Goal: Check status: Check status

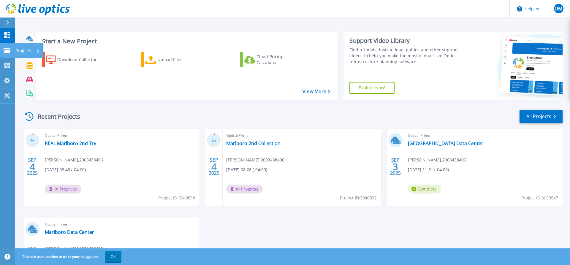
click at [8, 49] on icon at bounding box center [7, 50] width 7 height 5
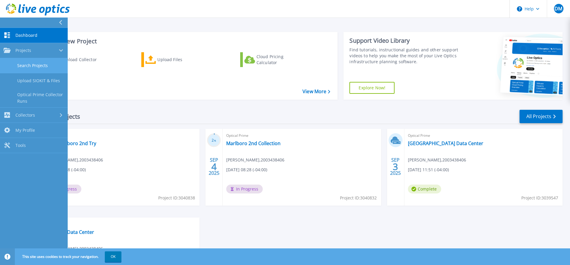
click at [26, 66] on link "Search Projects" at bounding box center [34, 65] width 68 height 15
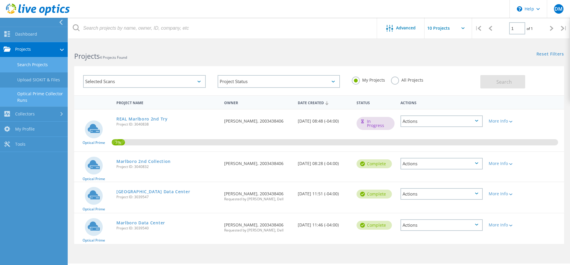
click at [29, 94] on link "Optical Prime Collector Runs" at bounding box center [34, 97] width 68 height 19
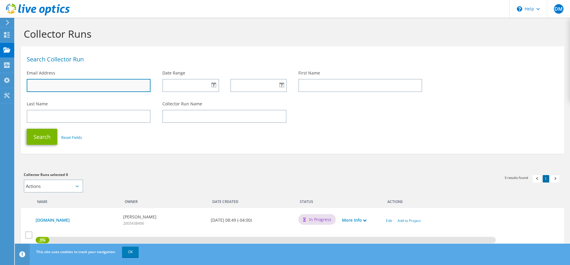
click at [58, 84] on input "text" at bounding box center [89, 85] width 124 height 13
type input "[EMAIL_ADDRESS][DOMAIN_NAME]"
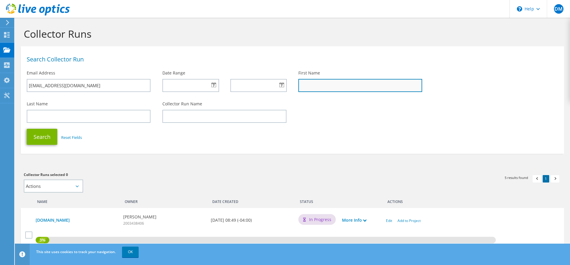
click at [327, 87] on input "text" at bounding box center [360, 85] width 124 height 13
type input "Dan"
click at [213, 83] on div at bounding box center [190, 85] width 56 height 13
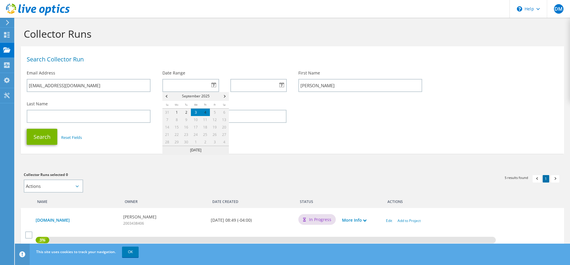
click at [197, 112] on link "3" at bounding box center [195, 112] width 9 height 7
type input "09/03/2025"
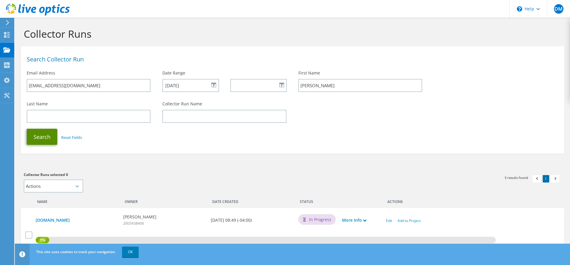
click at [42, 136] on button "Search" at bounding box center [42, 137] width 31 height 16
click at [117, 35] on h1 "Collector Runs" at bounding box center [291, 34] width 534 height 12
click at [8, 34] on icon at bounding box center [6, 35] width 7 height 6
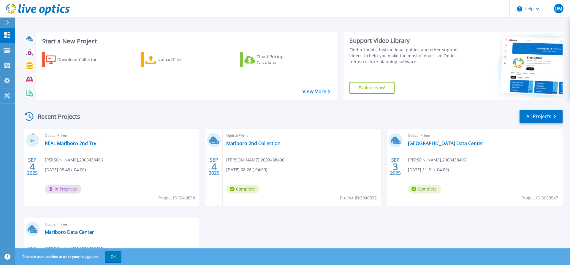
click at [319, 175] on div "Optical Prime Marlboro 2nd Collection Dan Michaelis , 2003438406 09/04/2025, 08…" at bounding box center [301, 167] width 158 height 77
click at [75, 144] on link "REAL Marlboro 2nd Try" at bounding box center [70, 143] width 51 height 6
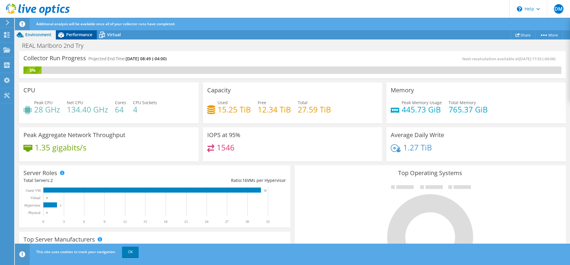
click at [77, 33] on span "Performance" at bounding box center [79, 35] width 26 height 6
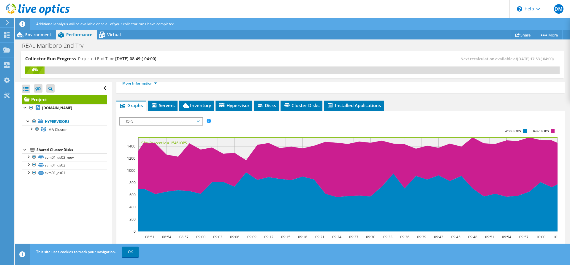
scroll to position [91, 0]
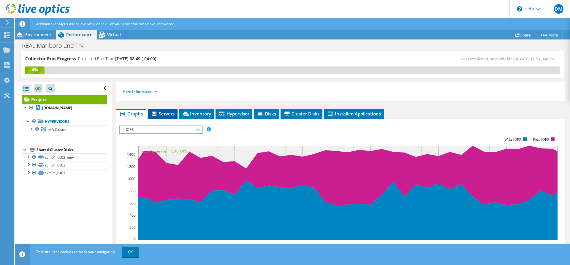
click at [159, 111] on span "Servers" at bounding box center [163, 114] width 24 height 6
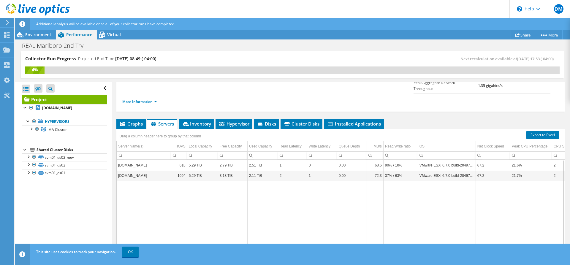
click at [142, 170] on td "[DOMAIN_NAME]" at bounding box center [144, 175] width 54 height 10
click at [141, 170] on td "[DOMAIN_NAME]" at bounding box center [144, 175] width 54 height 10
click at [139, 160] on td "[DOMAIN_NAME]" at bounding box center [144, 165] width 54 height 10
click at [140, 170] on td "[DOMAIN_NAME]" at bounding box center [144, 175] width 54 height 10
click at [130, 121] on span "Graphs" at bounding box center [130, 124] width 23 height 6
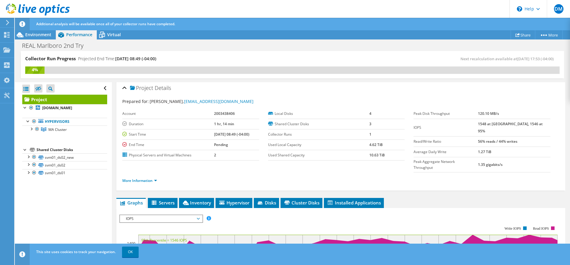
scroll to position [0, 0]
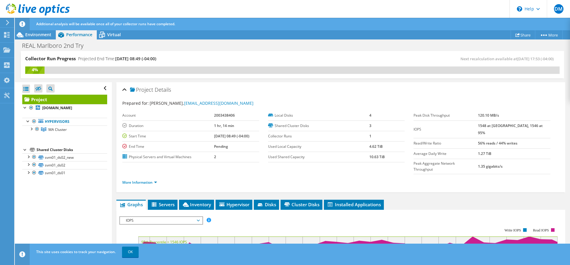
click at [21, 24] on icon at bounding box center [22, 24] width 6 height 6
click at [27, 34] on span "Environment" at bounding box center [38, 35] width 26 height 6
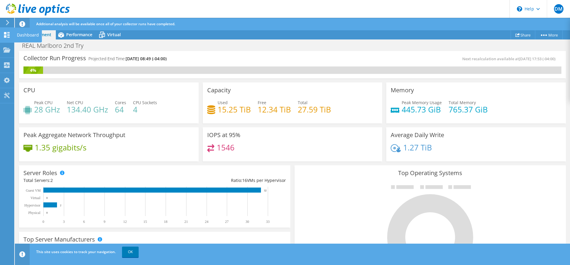
click at [7, 36] on icon at bounding box center [6, 35] width 7 height 6
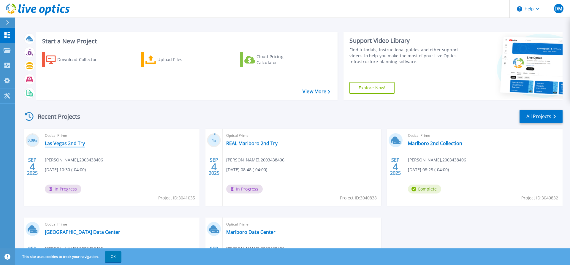
click at [54, 144] on link "Las Vegas 2nd Try" at bounding box center [65, 143] width 40 height 6
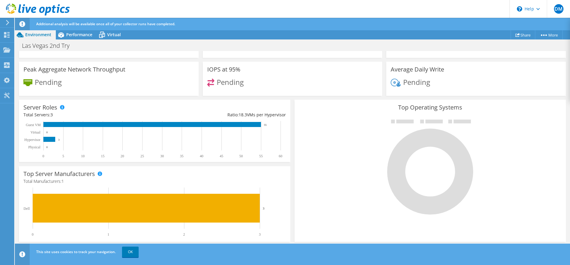
scroll to position [66, 0]
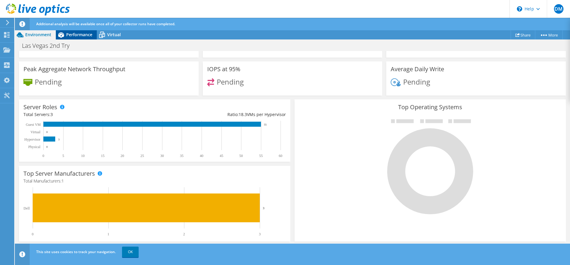
click at [75, 34] on span "Performance" at bounding box center [79, 35] width 26 height 6
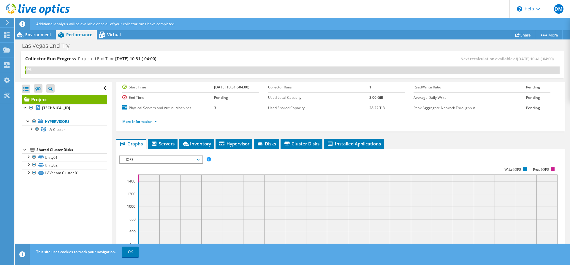
scroll to position [30, 0]
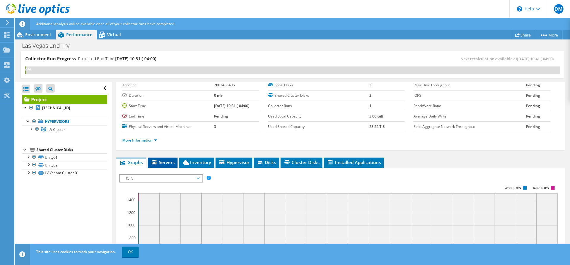
click at [161, 162] on span "Servers" at bounding box center [163, 162] width 24 height 6
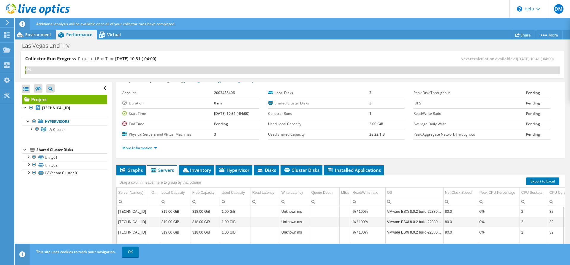
scroll to position [0, 0]
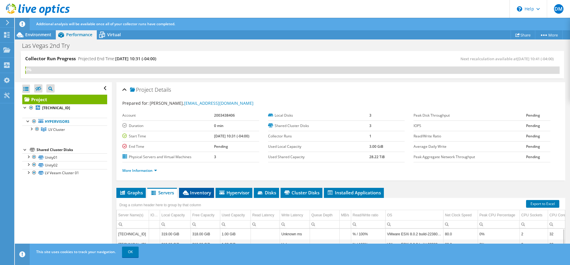
click at [195, 193] on span "Inventory" at bounding box center [196, 193] width 29 height 6
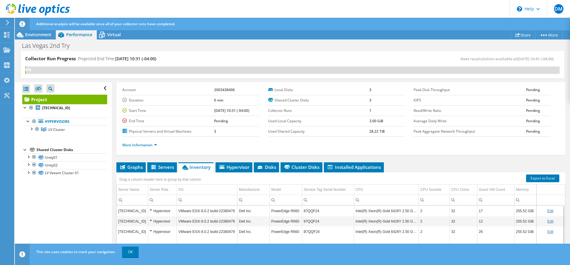
scroll to position [20, 0]
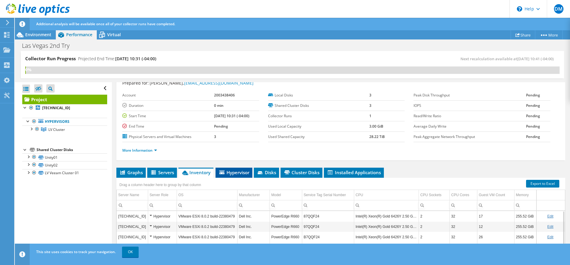
click at [236, 173] on span "Hypervisor" at bounding box center [233, 172] width 31 height 6
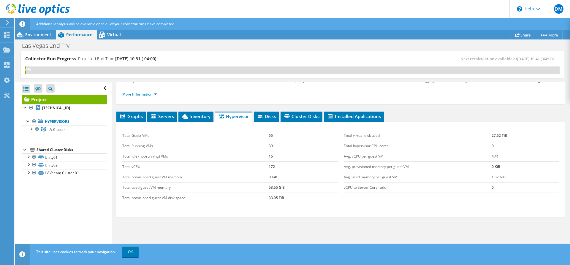
scroll to position [81, 0]
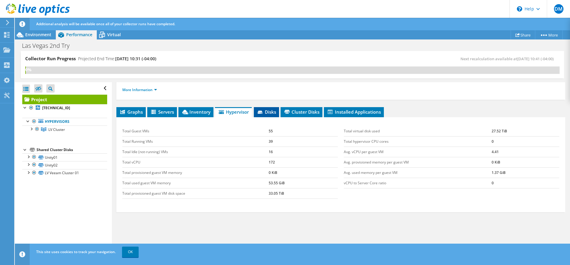
click at [267, 111] on span "Disks" at bounding box center [266, 112] width 19 height 6
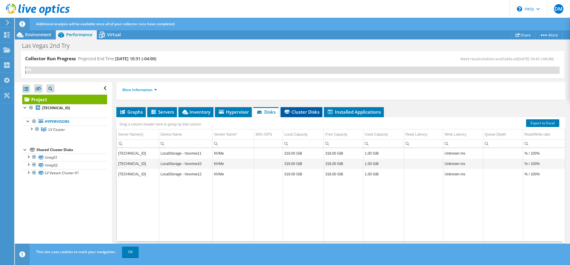
click at [302, 111] on span "Cluster Disks" at bounding box center [301, 112] width 36 height 6
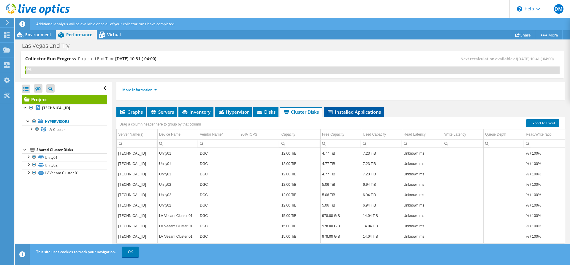
click at [346, 109] on span "Installed Applications" at bounding box center [354, 112] width 54 height 6
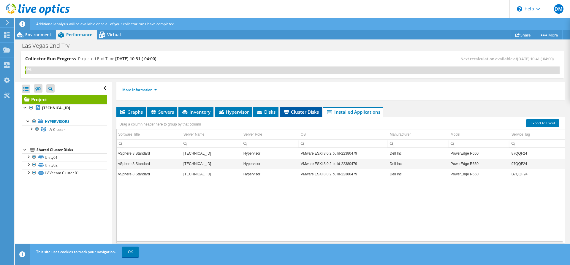
click at [298, 111] on span "Cluster Disks" at bounding box center [301, 112] width 36 height 6
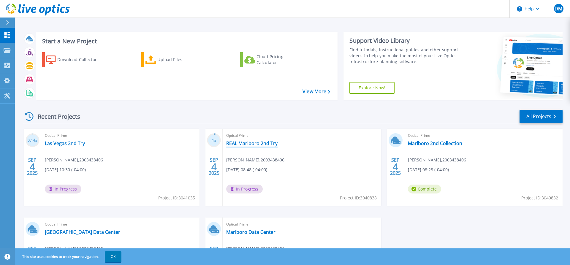
click at [241, 143] on link "REAL Marlboro 2nd Try" at bounding box center [251, 143] width 51 height 6
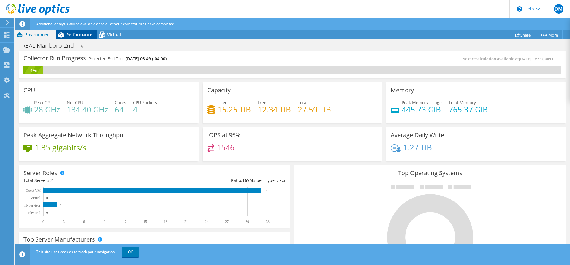
click at [77, 34] on span "Performance" at bounding box center [79, 35] width 26 height 6
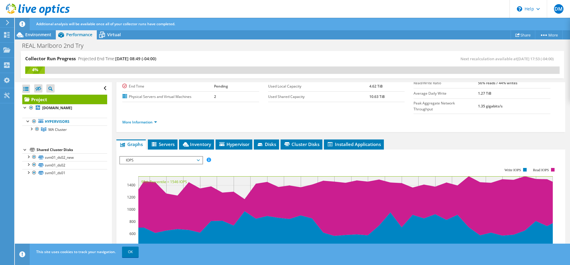
scroll to position [61, 0]
click at [158, 141] on span "Servers" at bounding box center [163, 144] width 24 height 6
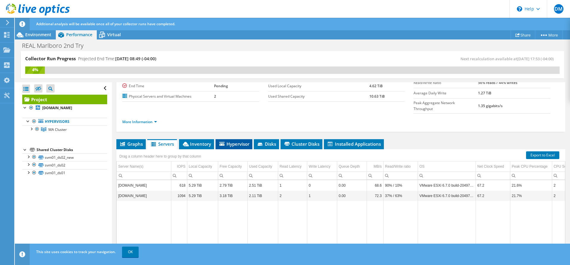
scroll to position [81, 0]
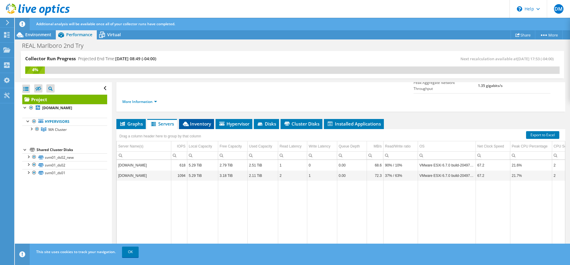
click at [200, 121] on span "Inventory" at bounding box center [196, 124] width 29 height 6
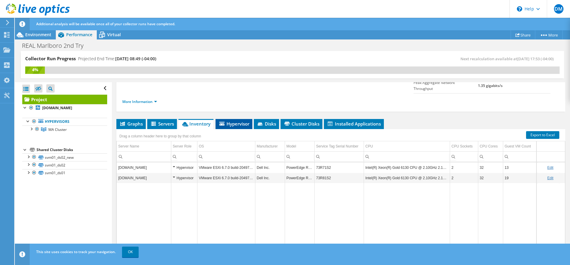
click at [234, 121] on span "Hypervisor" at bounding box center [233, 124] width 31 height 6
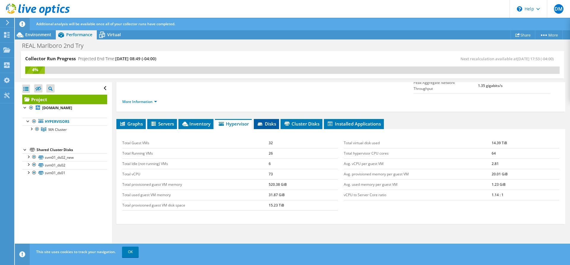
click at [270, 121] on span "Disks" at bounding box center [266, 124] width 19 height 6
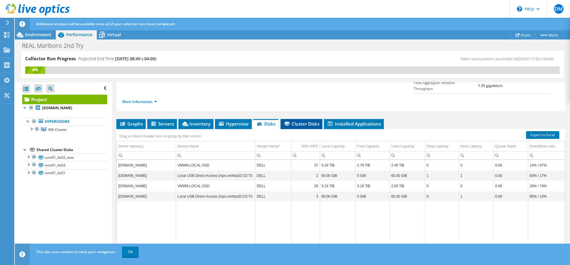
click at [300, 121] on span "Cluster Disks" at bounding box center [301, 124] width 36 height 6
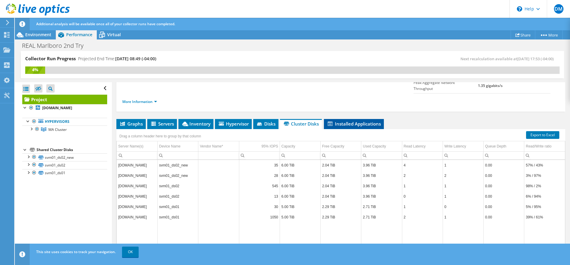
click at [348, 121] on span "Installed Applications" at bounding box center [354, 124] width 54 height 6
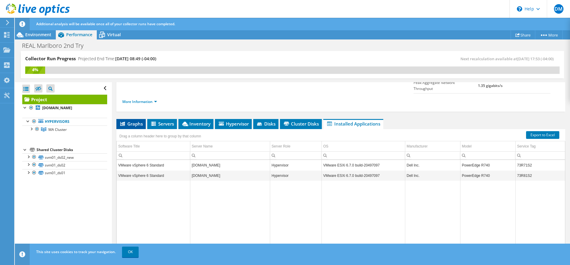
click at [132, 121] on span "Graphs" at bounding box center [130, 124] width 23 height 6
